Goal: Task Accomplishment & Management: Use online tool/utility

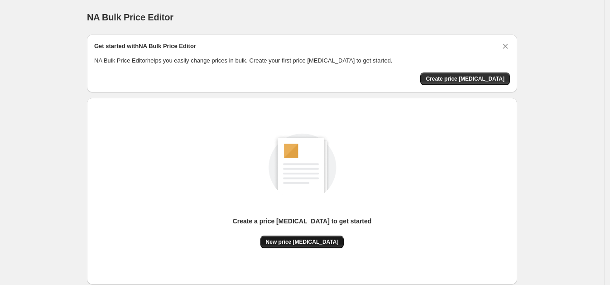
click at [313, 242] on span "New price [MEDICAL_DATA]" at bounding box center [302, 241] width 73 height 7
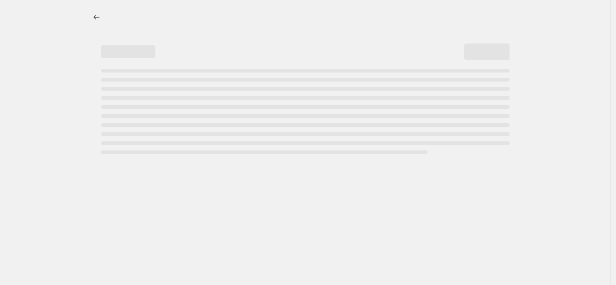
select select "percentage"
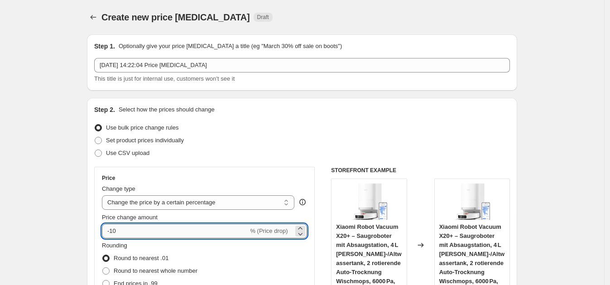
click at [170, 228] on input "-10" at bounding box center [175, 231] width 146 height 15
type input "-1"
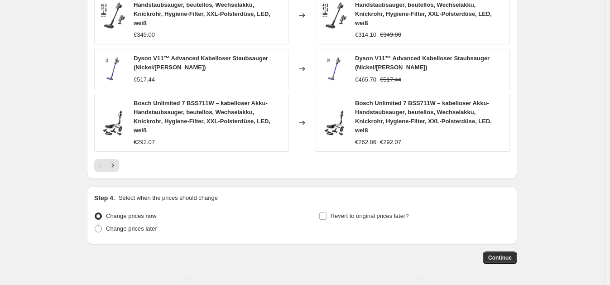
scroll to position [662, 0]
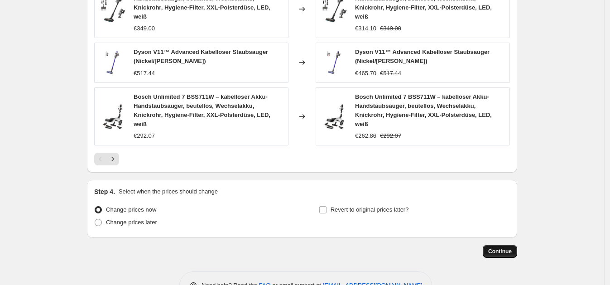
type input "-30"
click at [512, 248] on span "Continue" at bounding box center [501, 251] width 24 height 7
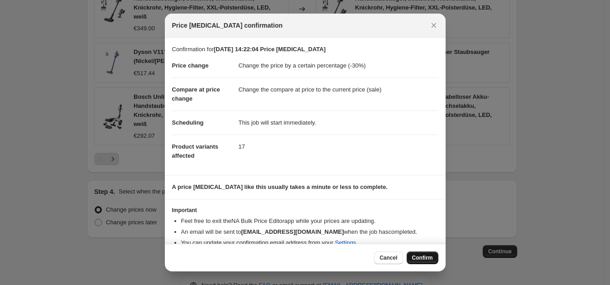
click at [426, 255] on span "Confirm" at bounding box center [422, 257] width 21 height 7
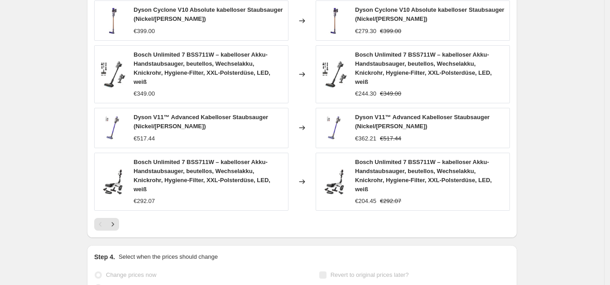
scroll to position [685, 0]
